Goal: Navigation & Orientation: Find specific page/section

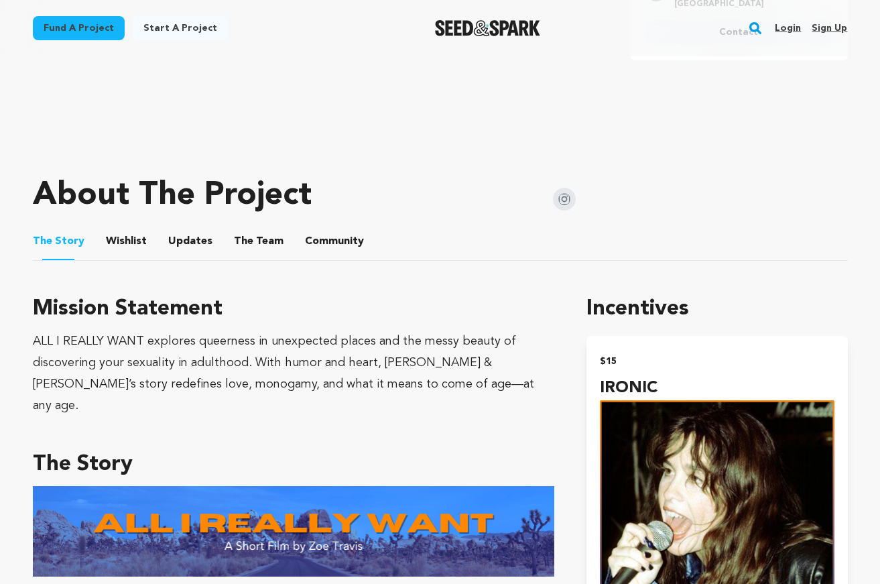
scroll to position [467, 0]
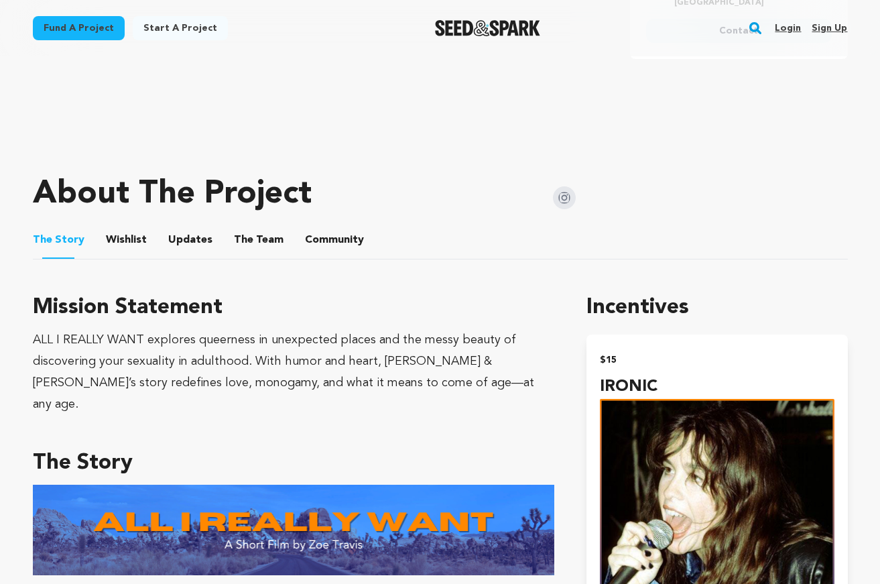
click at [243, 245] on button "The Team" at bounding box center [259, 243] width 32 height 32
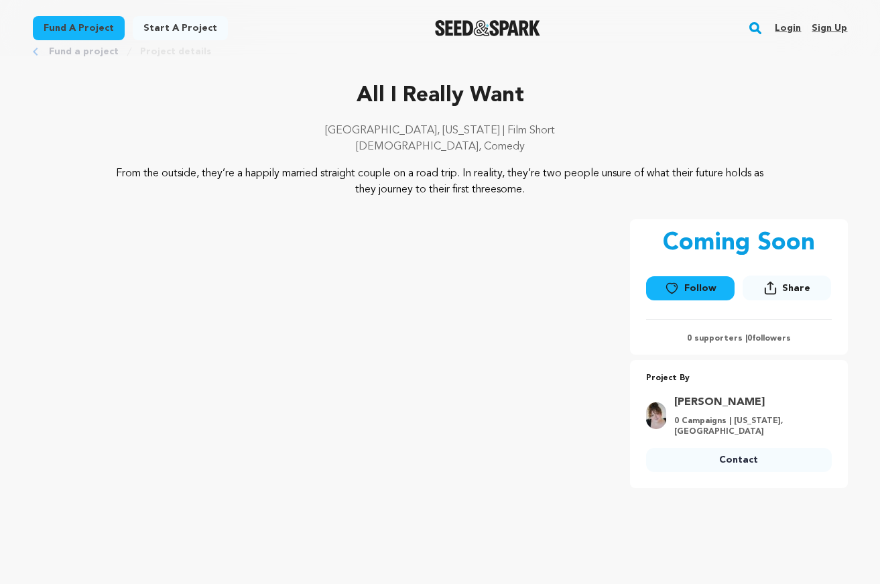
scroll to position [41, 0]
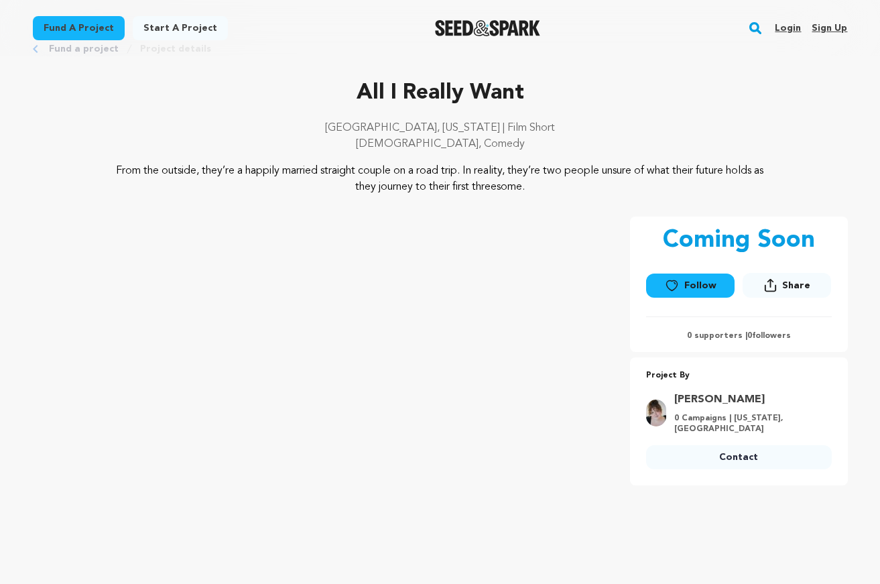
click at [780, 27] on link "Login" at bounding box center [788, 27] width 26 height 21
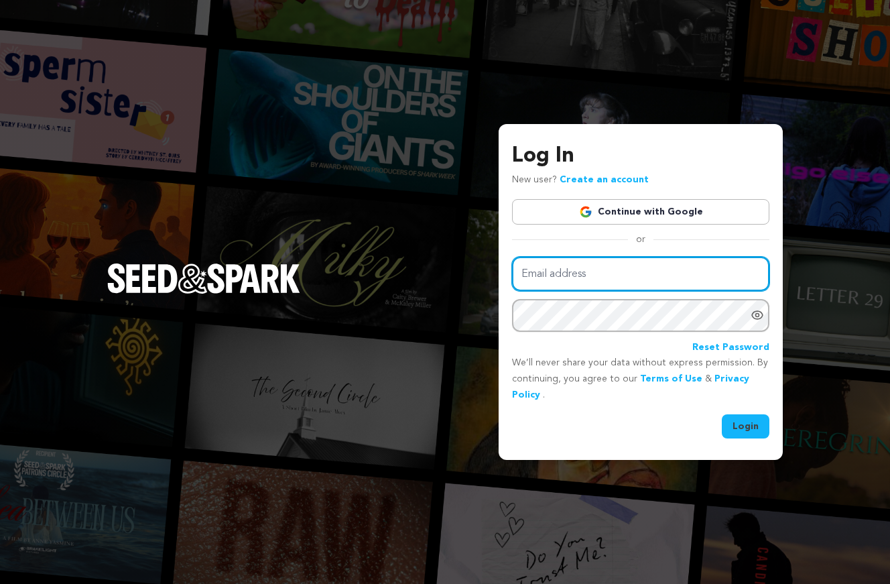
click at [660, 272] on input "Email address" at bounding box center [640, 274] width 257 height 34
click at [658, 219] on link "Continue with Google" at bounding box center [640, 211] width 257 height 25
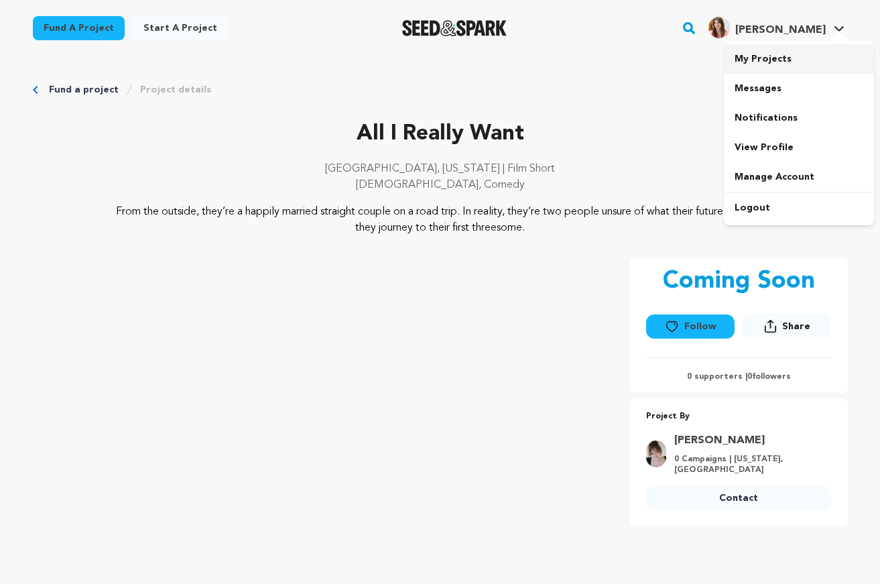
click at [796, 54] on link "My Projects" at bounding box center [799, 59] width 150 height 30
